Goal: Task Accomplishment & Management: Manage account settings

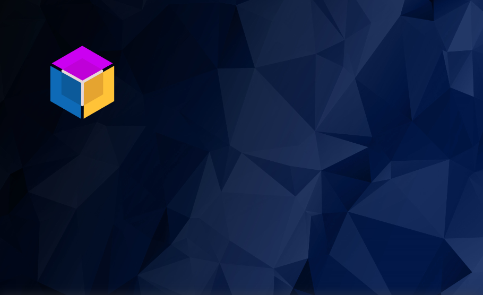
click at [461, 210] on section "P ro S tock WMS" at bounding box center [241, 147] width 483 height 295
drag, startPoint x: 459, startPoint y: 207, endPoint x: 460, endPoint y: 197, distance: 10.1
click at [459, 207] on section "P ro S tock WMS" at bounding box center [241, 147] width 483 height 295
click at [463, 199] on section "P ro S tock WMS" at bounding box center [241, 147] width 483 height 295
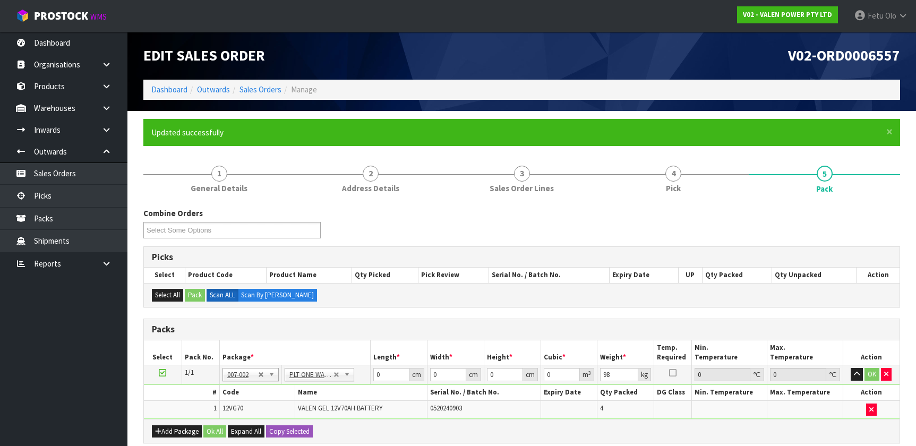
scroll to position [144, 0]
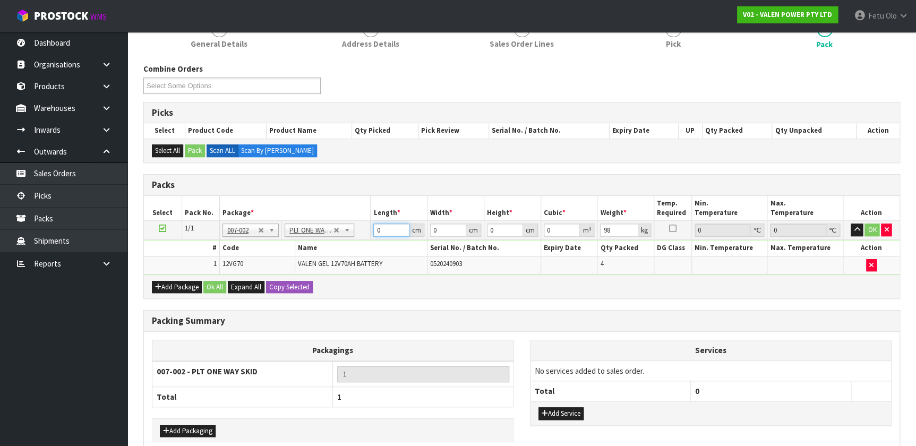
drag, startPoint x: 386, startPoint y: 229, endPoint x: 362, endPoint y: 238, distance: 24.9
click at [362, 238] on tr "1/1 NONE 007-001 007-002 007-004 007-009 007-013 007-014 007-015 007-017 007-01…" at bounding box center [522, 230] width 756 height 19
type input "92"
type input "47"
type input "63"
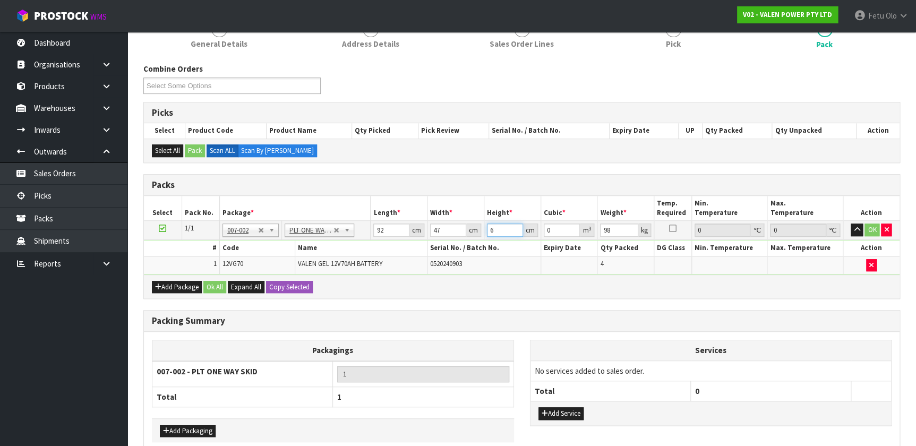
type input "0.272412"
type input "6358"
type input "27.491992"
click at [435, 229] on input "47" at bounding box center [448, 230] width 36 height 13
type input "3"
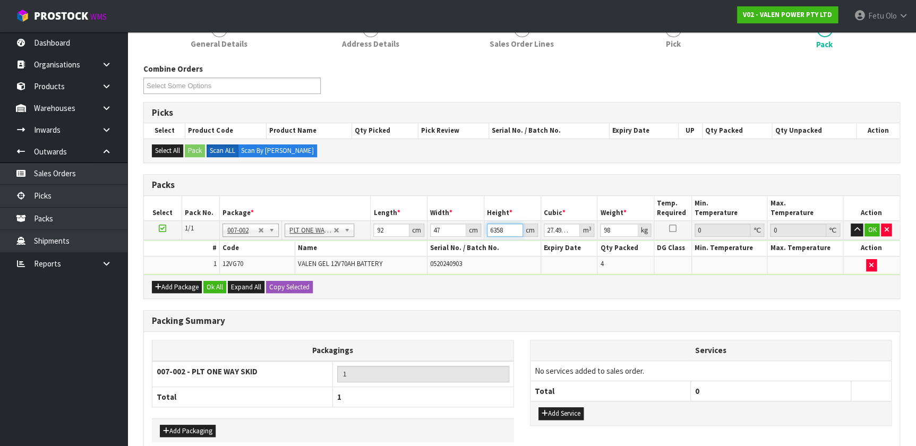
type input "0.012972"
type input "35"
type input "0.15134"
type input "35"
type input "108"
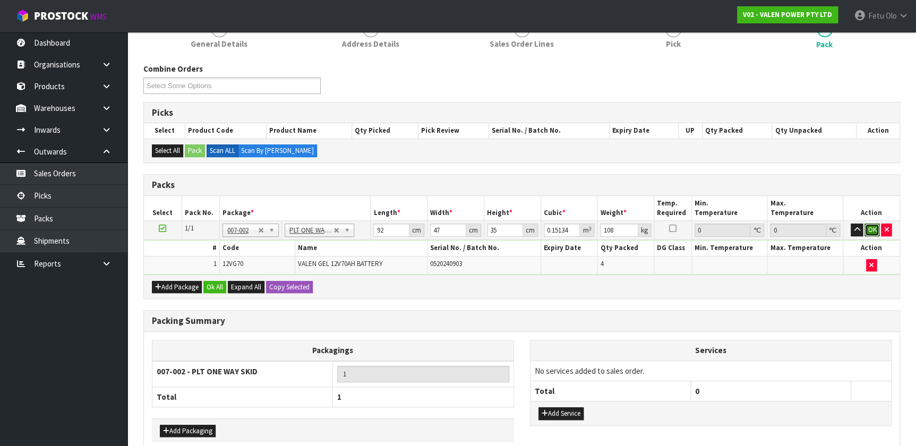
click button "OK" at bounding box center [872, 230] width 15 height 13
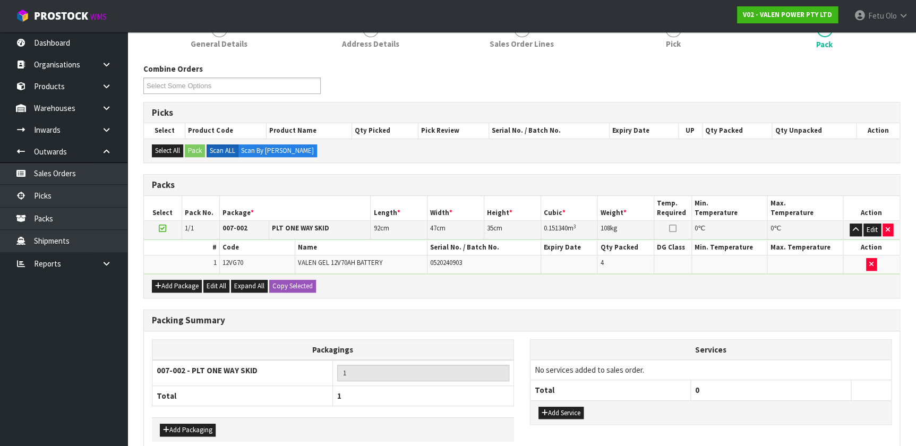
scroll to position [196, 0]
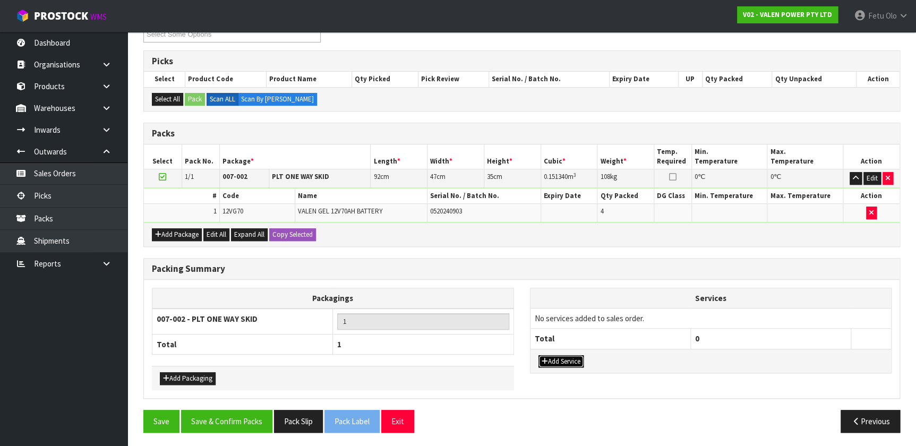
click at [558, 356] on button "Add Service" at bounding box center [560, 361] width 45 height 13
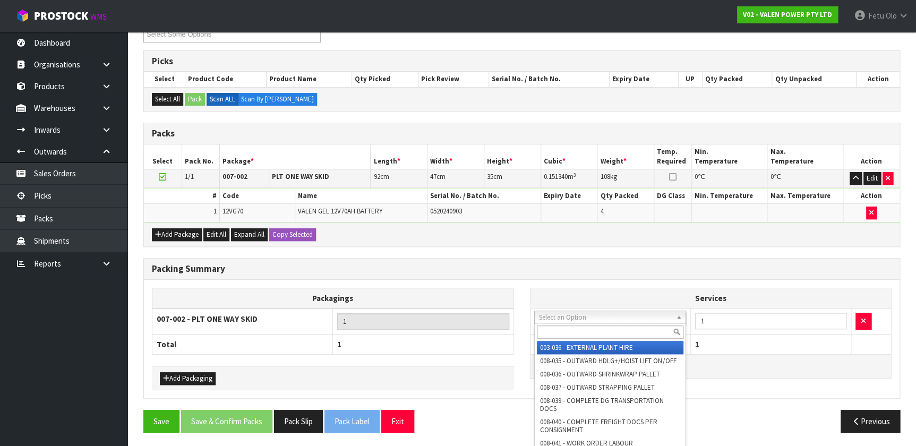
click at [564, 327] on input "text" at bounding box center [610, 332] width 147 height 13
click at [564, 330] on input "text" at bounding box center [610, 332] width 147 height 13
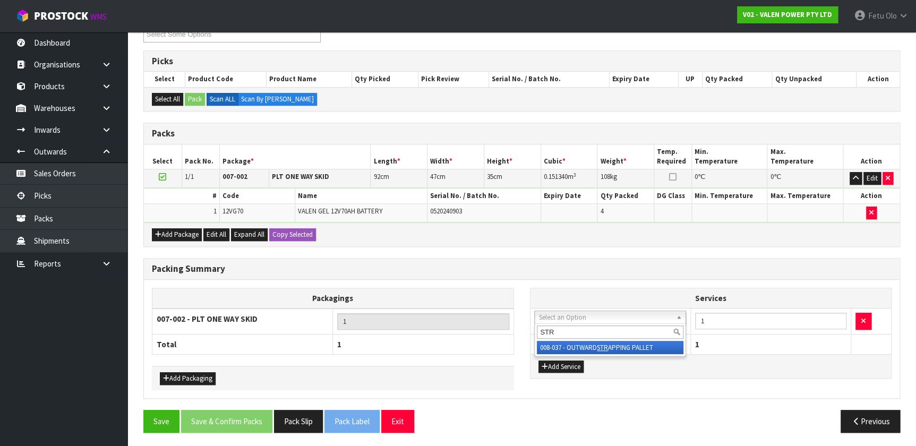
type input "STR"
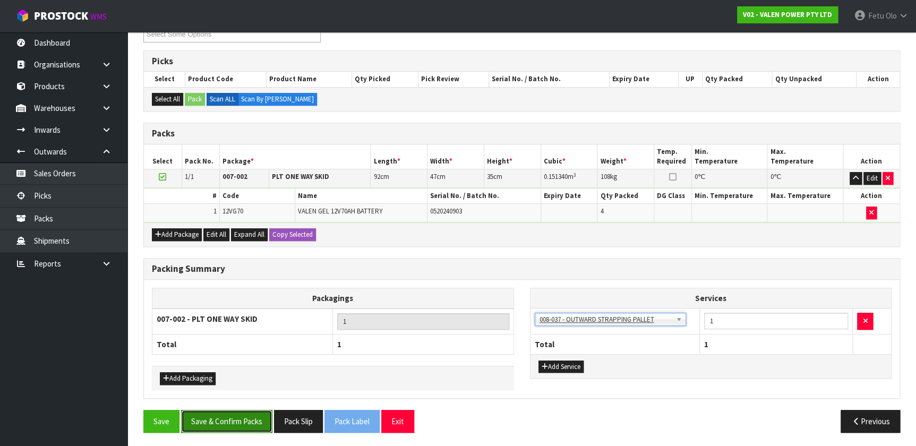
click at [216, 417] on button "Save & Confirm Packs" at bounding box center [226, 421] width 91 height 23
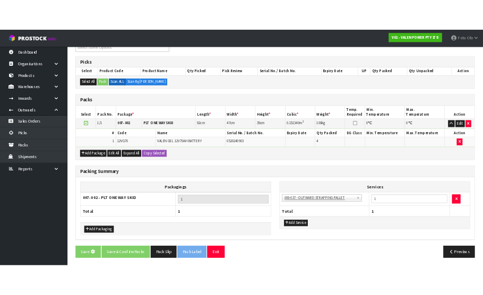
scroll to position [0, 0]
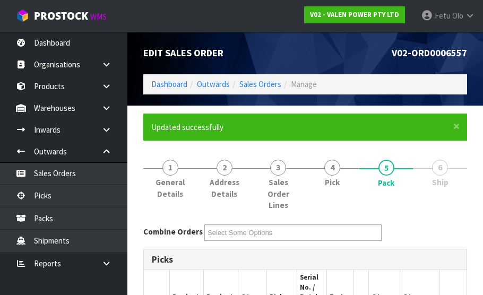
click at [461, 210] on li "6 Ship" at bounding box center [440, 184] width 54 height 65
click at [463, 210] on li "6 Ship" at bounding box center [440, 184] width 54 height 65
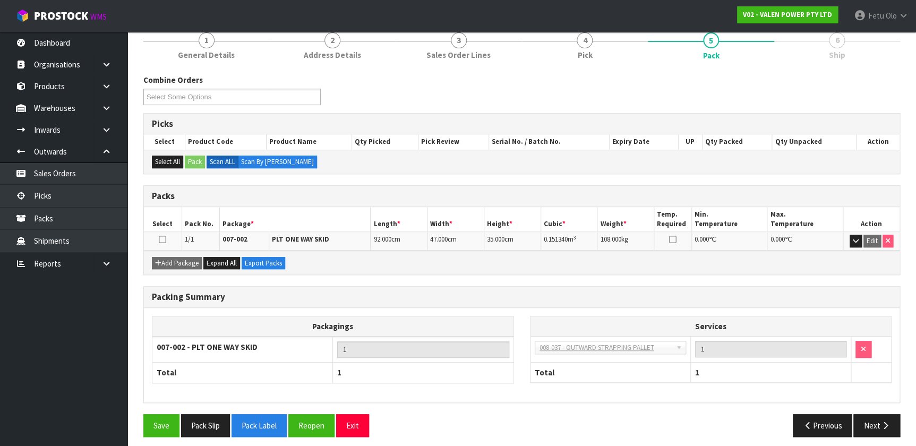
scroll to position [138, 0]
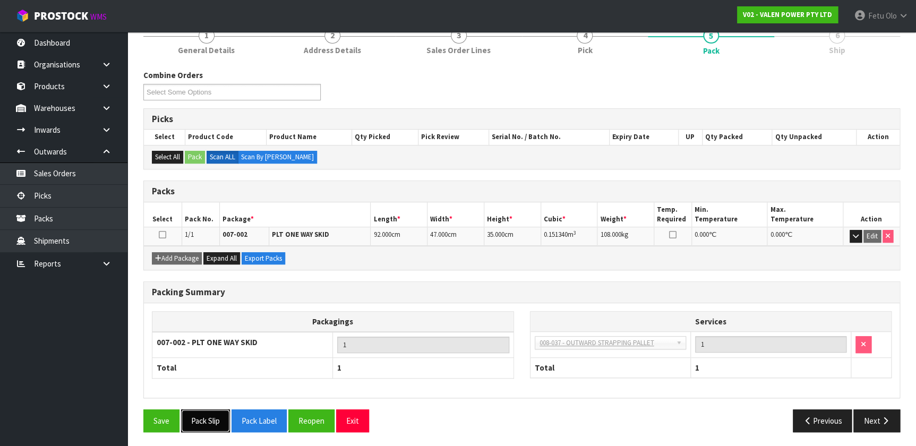
click at [220, 414] on button "Pack Slip" at bounding box center [205, 420] width 49 height 23
click at [255, 417] on button "Pack Label" at bounding box center [259, 420] width 55 height 23
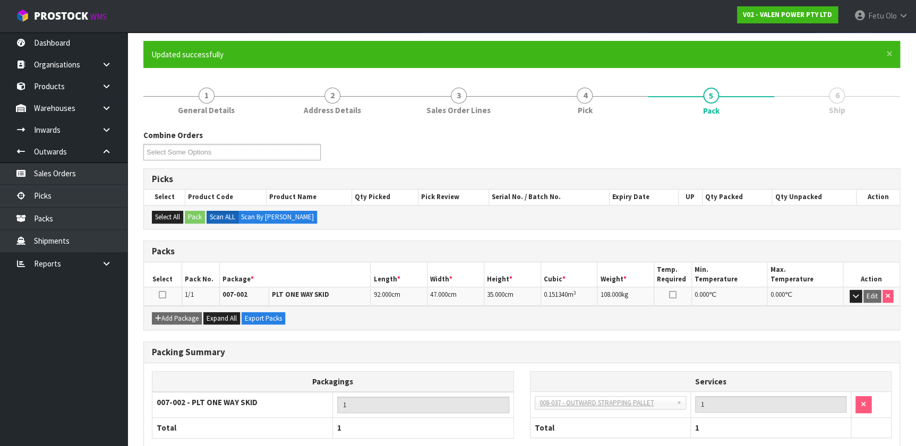
scroll to position [0, 0]
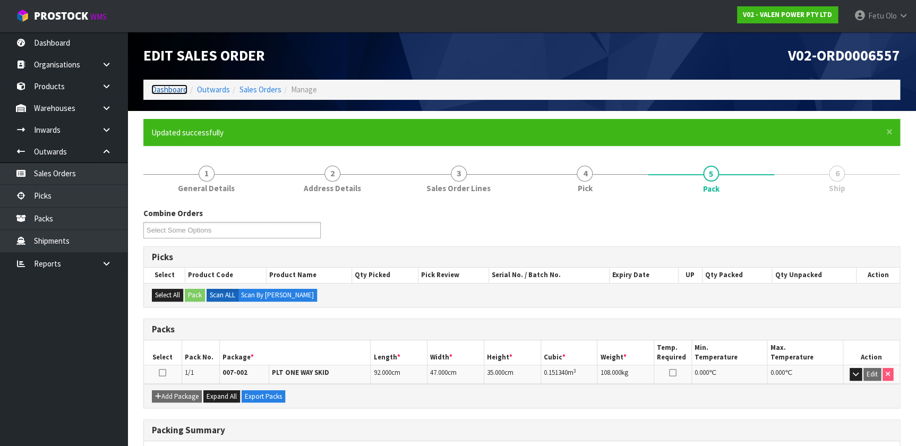
click at [177, 95] on link "Dashboard" at bounding box center [169, 89] width 36 height 10
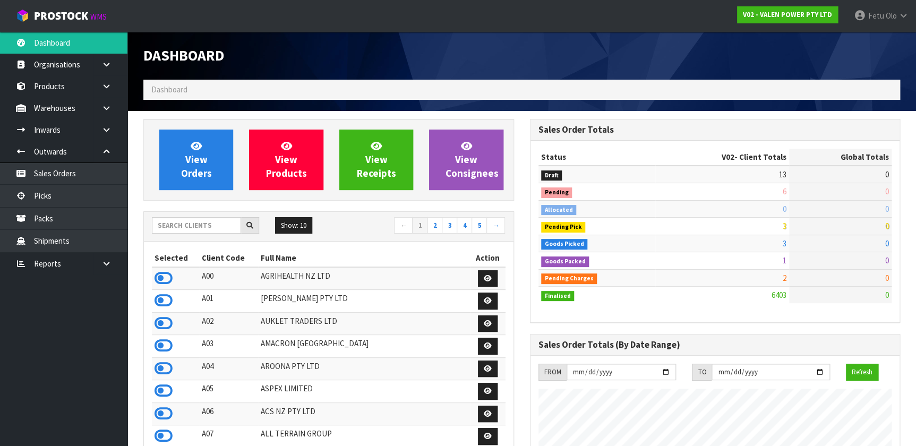
scroll to position [803, 386]
click at [160, 222] on input "text" at bounding box center [196, 225] width 89 height 16
type input "V02"
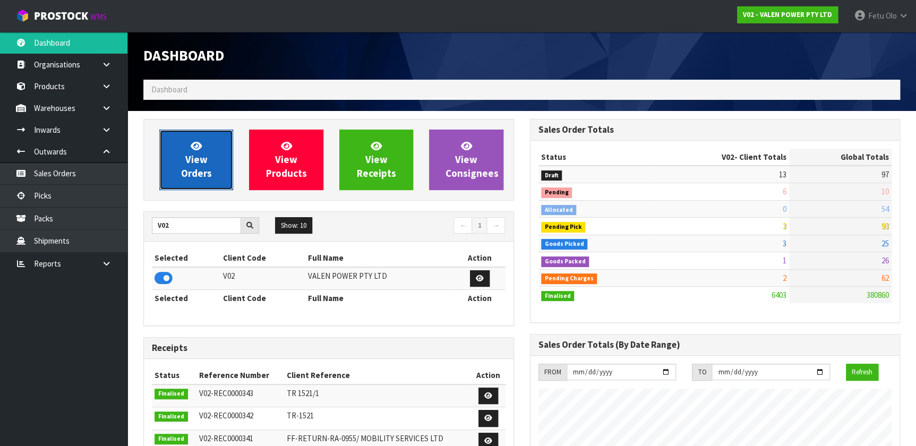
click at [210, 158] on link "View Orders" at bounding box center [196, 160] width 74 height 61
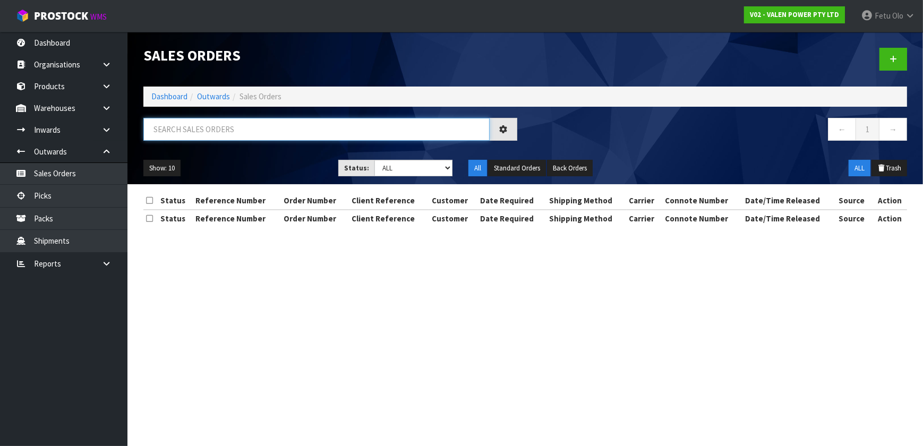
click at [218, 136] on input "text" at bounding box center [316, 129] width 346 height 23
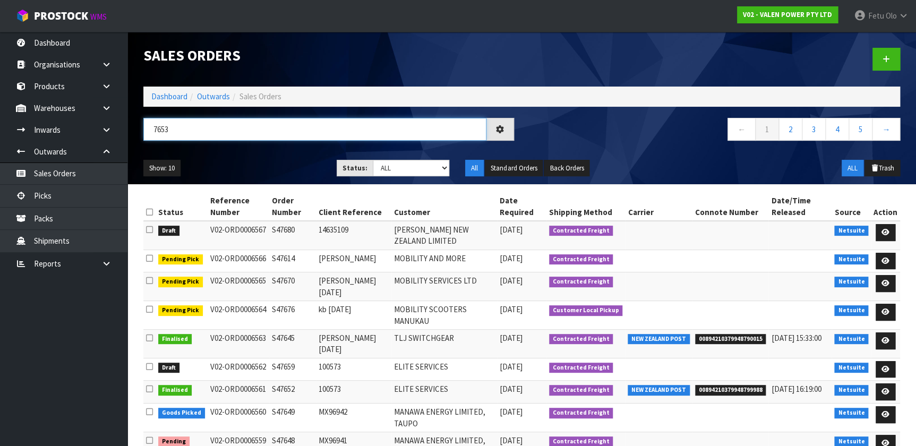
type input "7653"
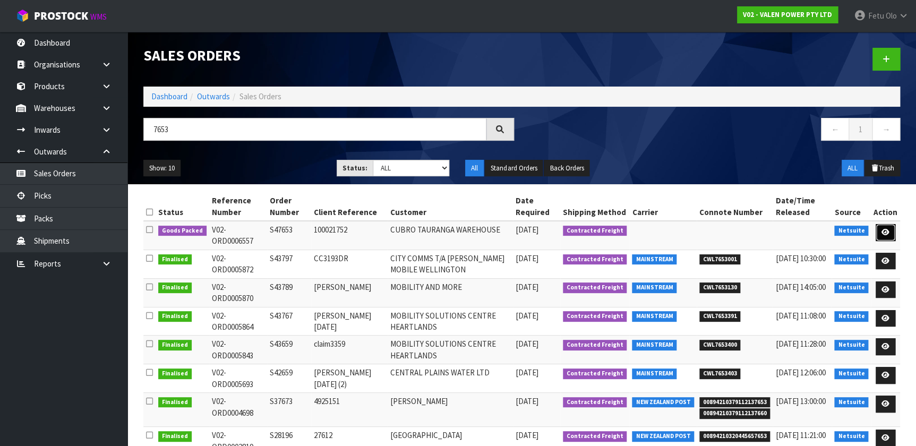
click at [885, 230] on icon at bounding box center [886, 232] width 8 height 7
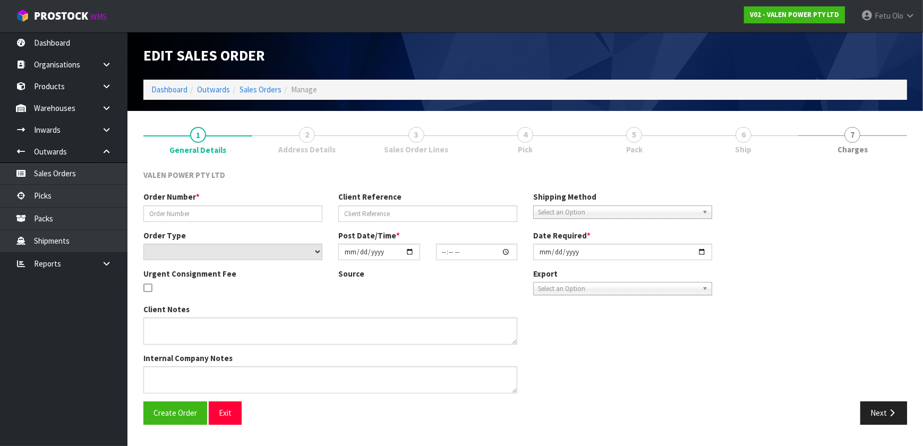
type input "S47653"
type input "100021752"
select select "number:0"
type input "[DATE]"
type input "17:00:09.000"
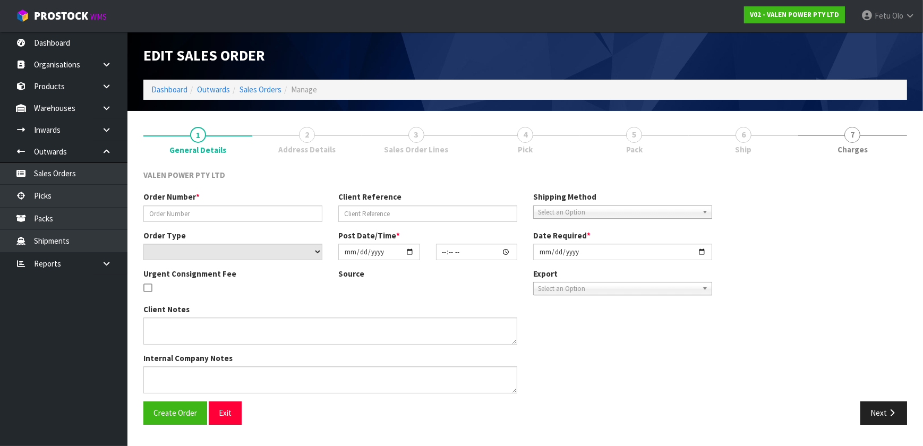
type input "[DATE]"
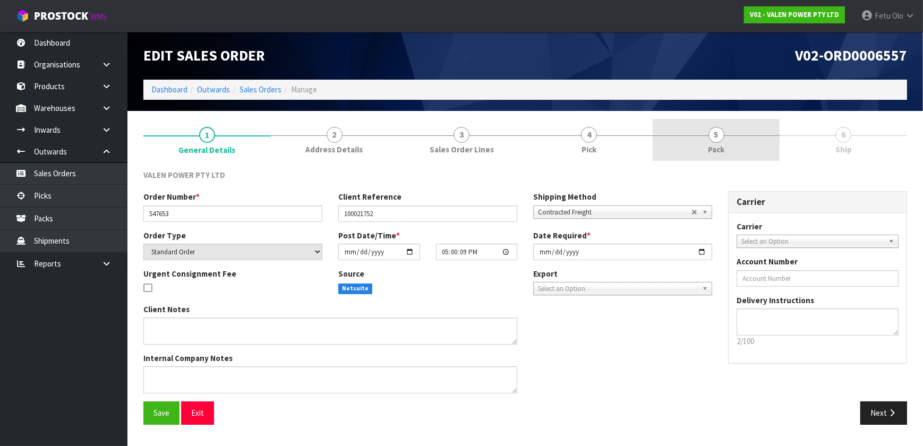
click at [741, 133] on link "5 Pack" at bounding box center [716, 140] width 127 height 42
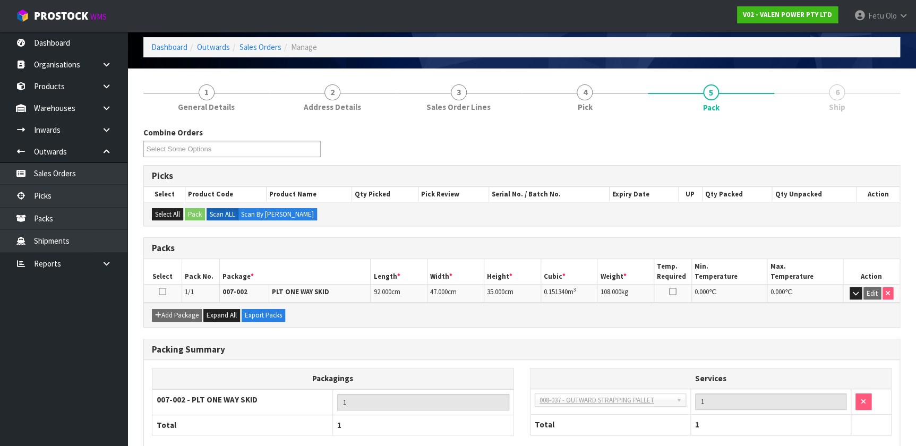
scroll to position [100, 0]
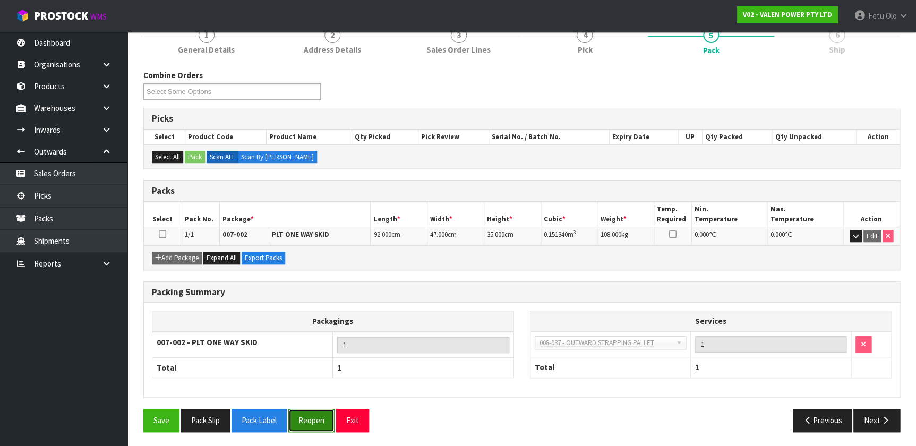
click at [315, 414] on button "Reopen" at bounding box center [311, 420] width 46 height 23
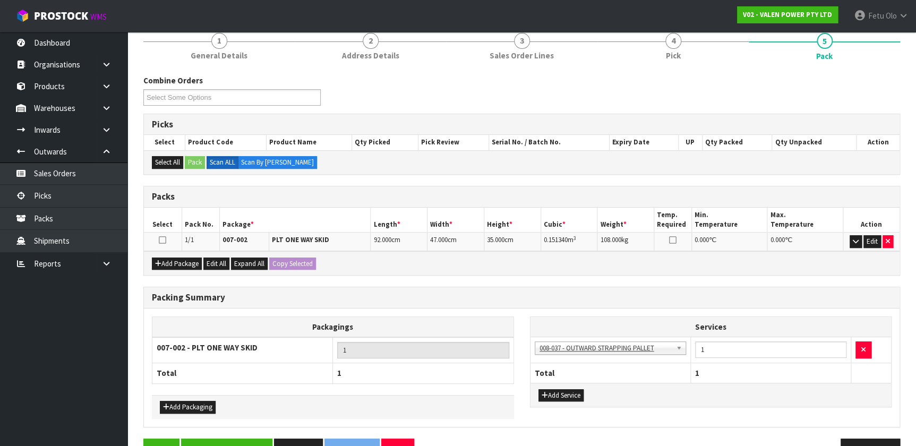
scroll to position [138, 0]
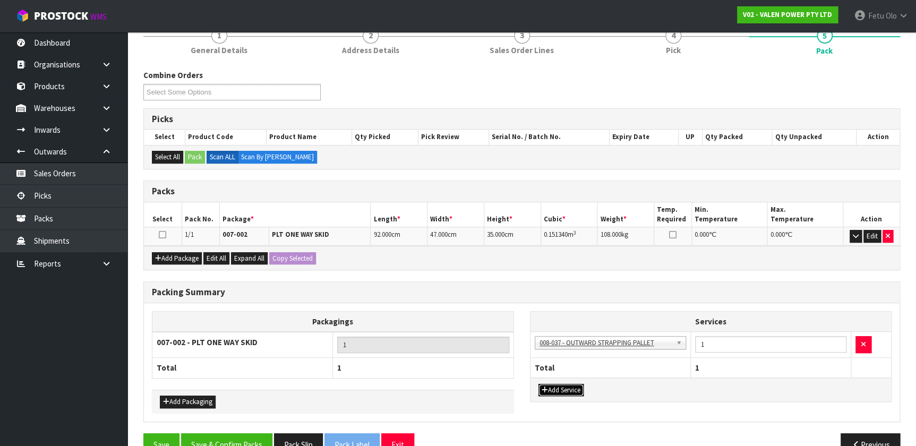
click at [574, 388] on button "Add Service" at bounding box center [560, 390] width 45 height 13
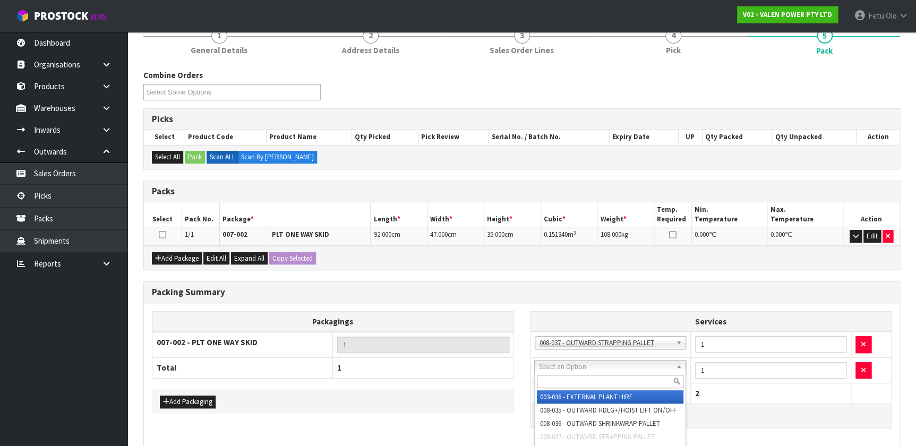
click at [575, 377] on input "text" at bounding box center [610, 381] width 147 height 13
type input "CON"
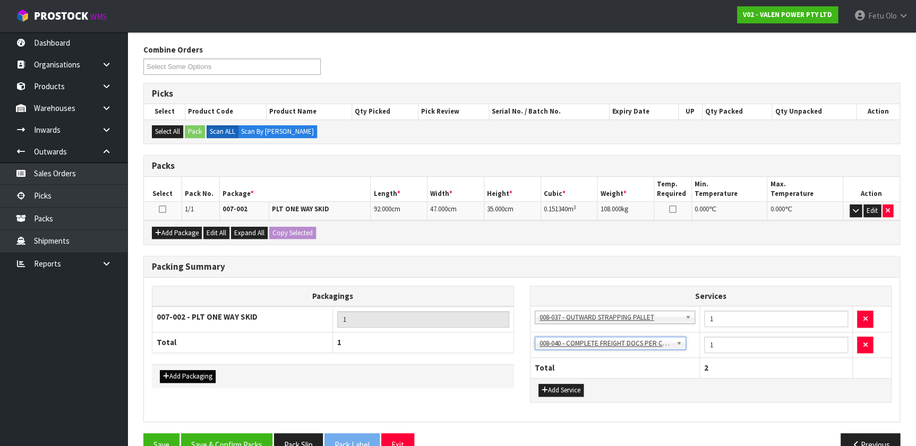
scroll to position [186, 0]
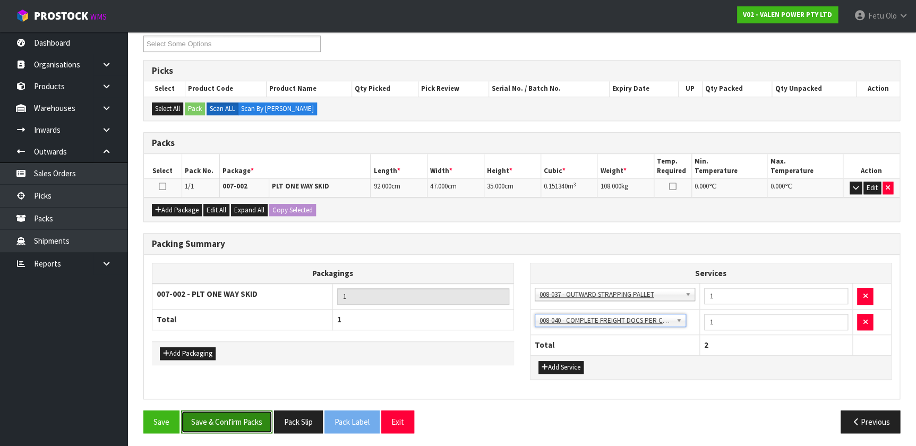
click at [228, 410] on button "Save & Confirm Packs" at bounding box center [226, 421] width 91 height 23
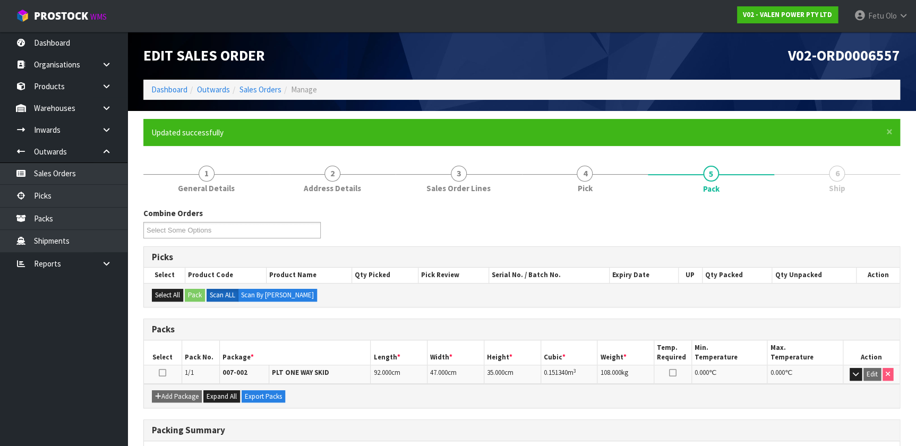
click at [247, 331] on h3 "Packs" at bounding box center [522, 329] width 740 height 10
click at [249, 331] on h3 "Packs" at bounding box center [522, 329] width 740 height 10
click at [57, 194] on link "Picks" at bounding box center [63, 196] width 127 height 22
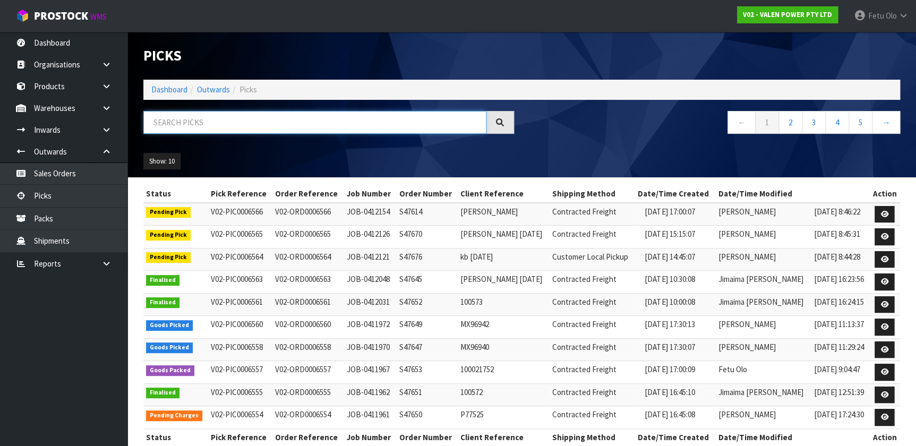
click at [227, 123] on input "text" at bounding box center [314, 122] width 343 height 23
type input "6553"
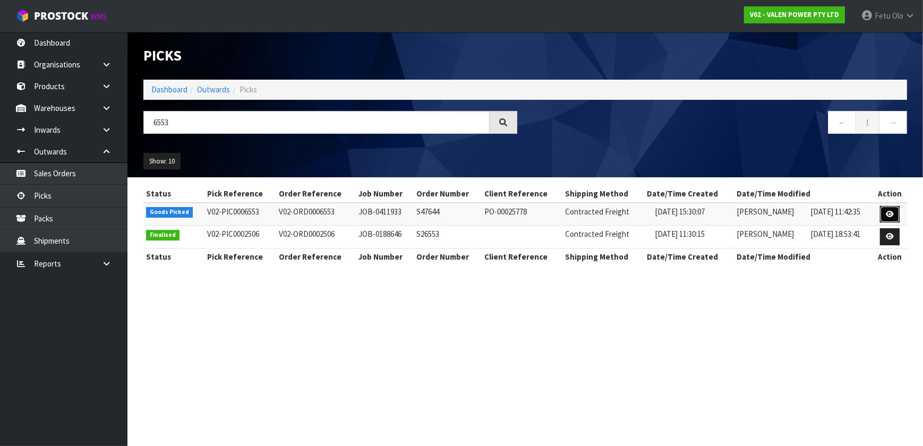
click at [892, 212] on icon at bounding box center [890, 214] width 8 height 7
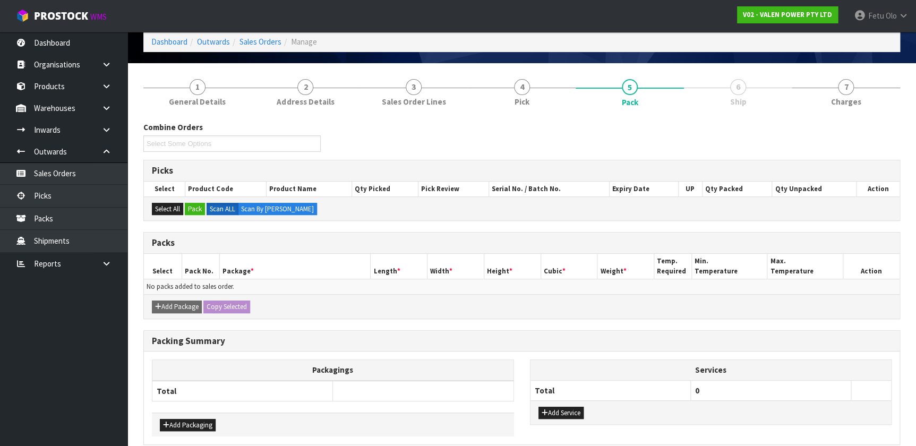
scroll to position [95, 0]
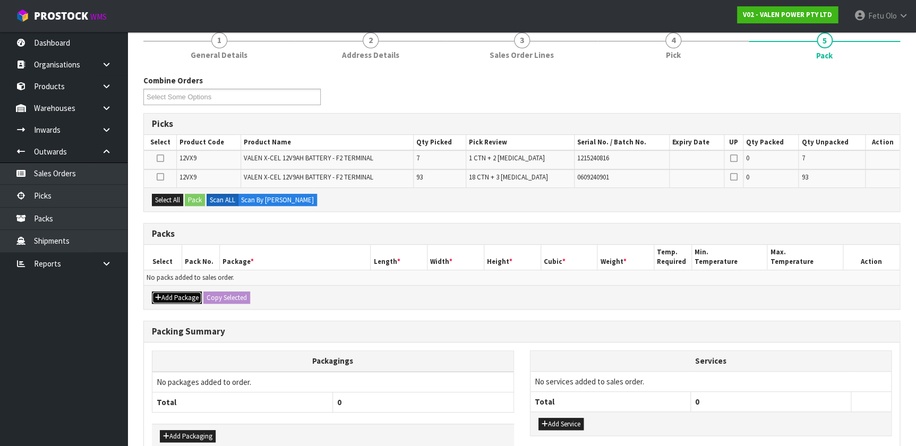
click at [169, 301] on button "Add Package" at bounding box center [177, 298] width 50 height 13
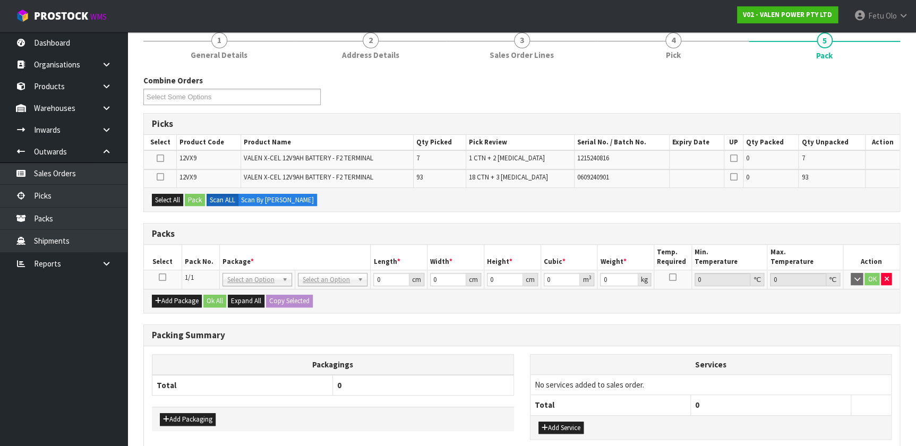
drag, startPoint x: 161, startPoint y: 277, endPoint x: 221, endPoint y: 258, distance: 63.5
click at [161, 277] on icon at bounding box center [162, 277] width 7 height 1
click at [221, 258] on th "Package *" at bounding box center [294, 257] width 151 height 25
click at [216, 152] on td "12VX9" at bounding box center [209, 159] width 64 height 19
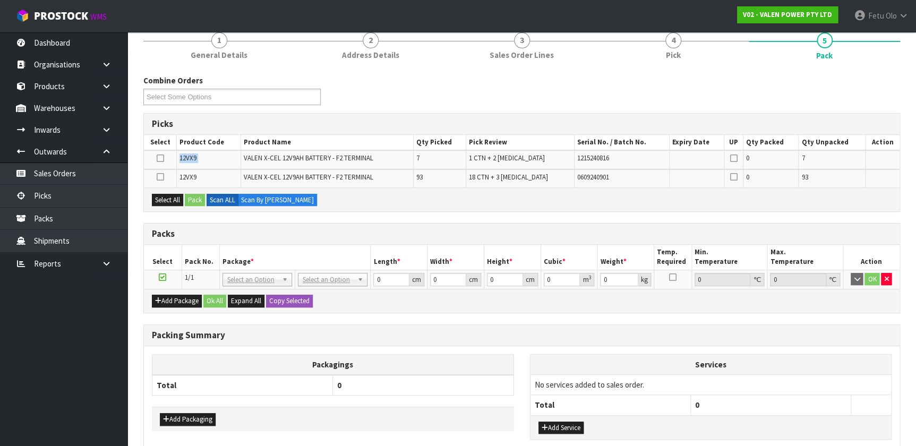
click at [216, 153] on td "12VX9" at bounding box center [209, 159] width 64 height 19
drag, startPoint x: 580, startPoint y: 326, endPoint x: 418, endPoint y: 323, distance: 161.4
click at [581, 326] on div "Packing Summary" at bounding box center [522, 335] width 756 height 21
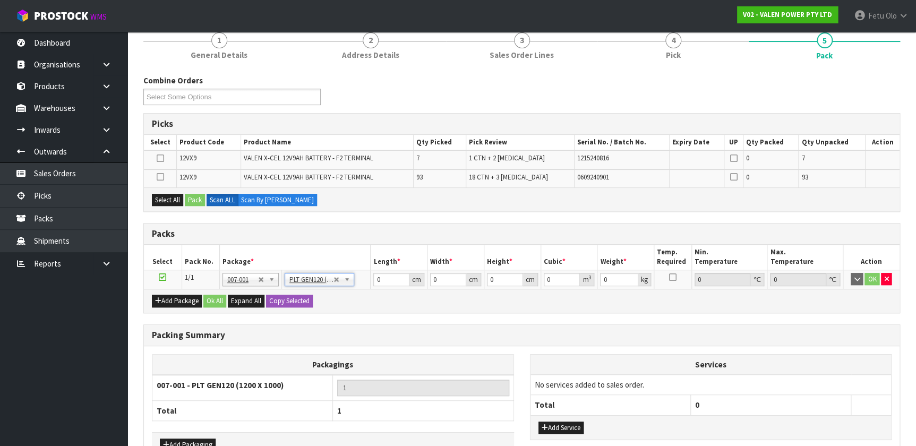
click at [339, 253] on th "Package *" at bounding box center [294, 257] width 151 height 25
type input "120"
type input "100"
